Goal: Check status: Check status

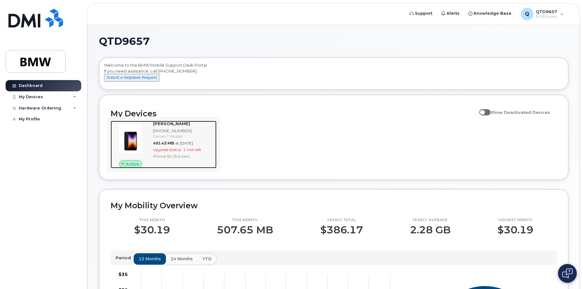
click at [194, 152] on span "1 mth left" at bounding box center [192, 149] width 18 height 5
